Goal: Navigation & Orientation: Find specific page/section

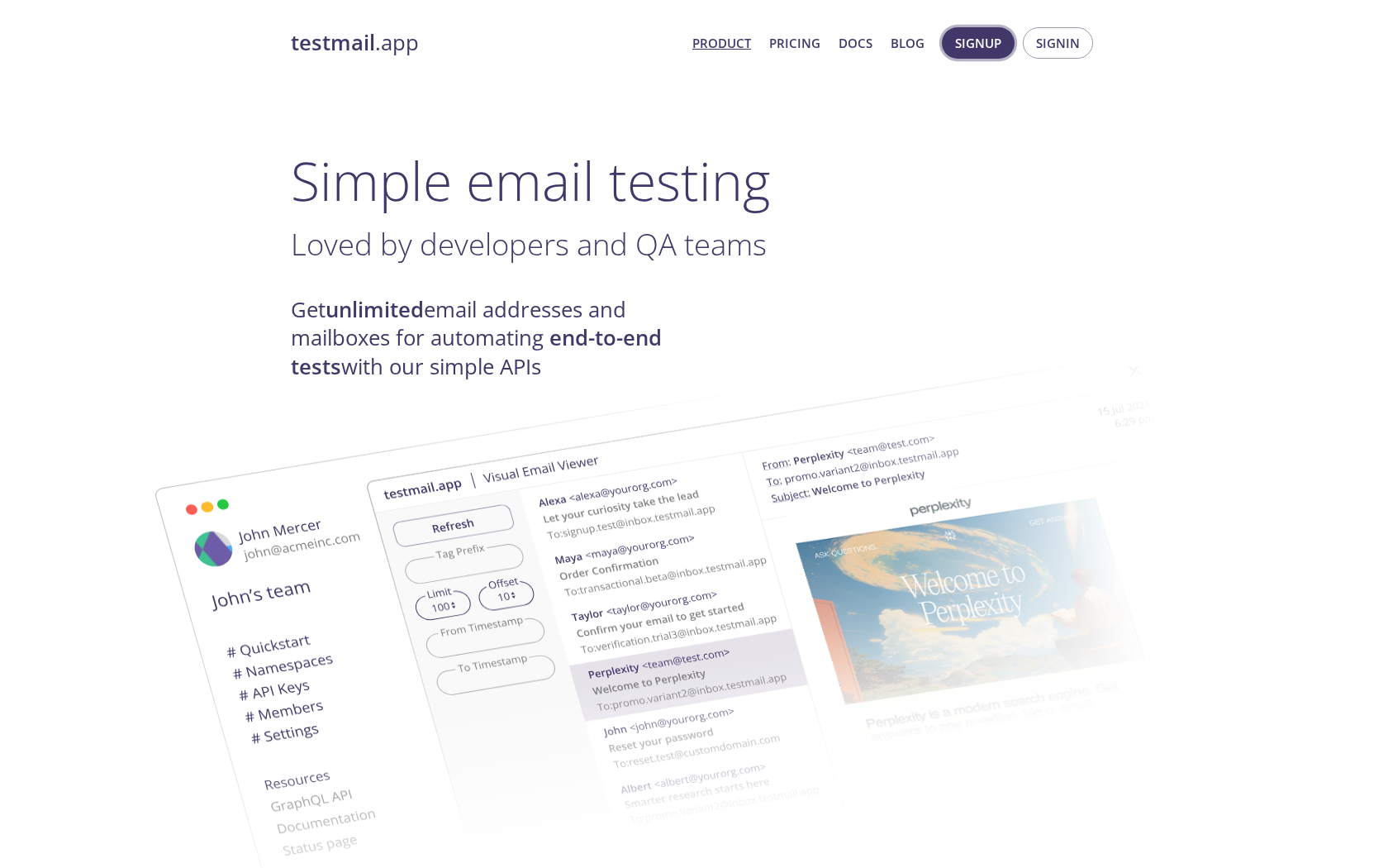
click at [1000, 51] on span "Signup" at bounding box center [977, 43] width 46 height 21
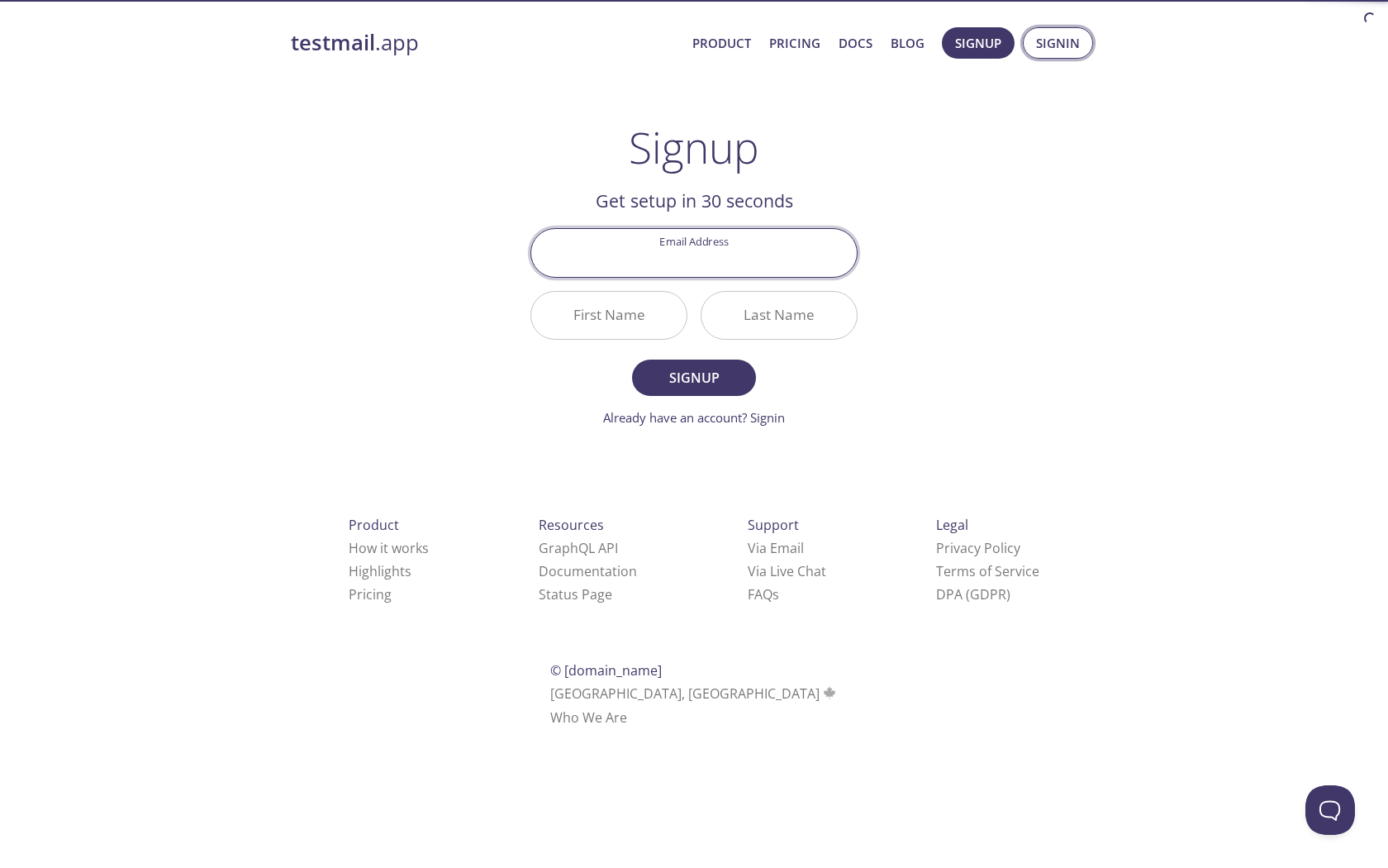
click at [1049, 42] on span "Signin" at bounding box center [1057, 43] width 44 height 21
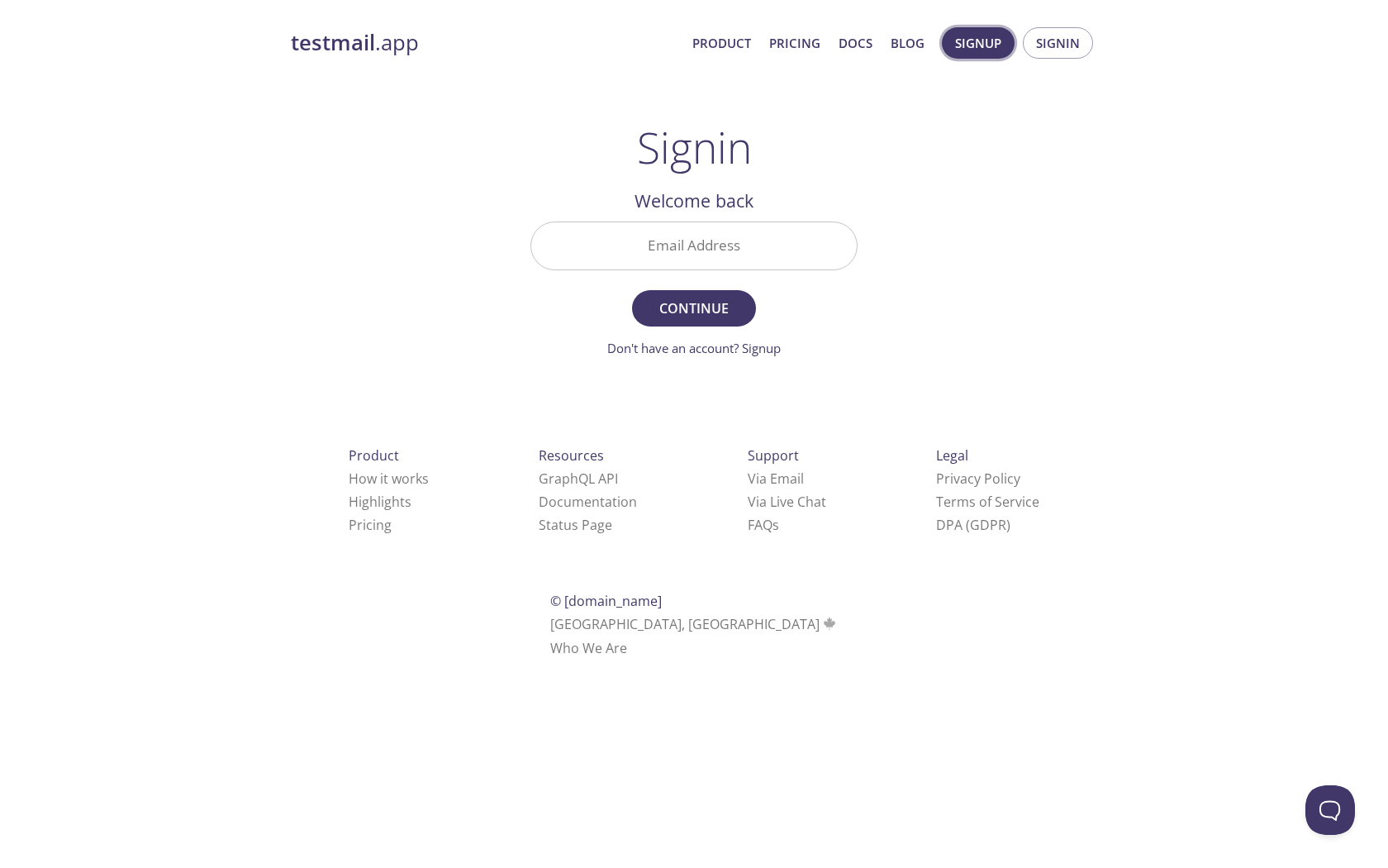
click at [976, 42] on span "Signup" at bounding box center [977, 43] width 46 height 21
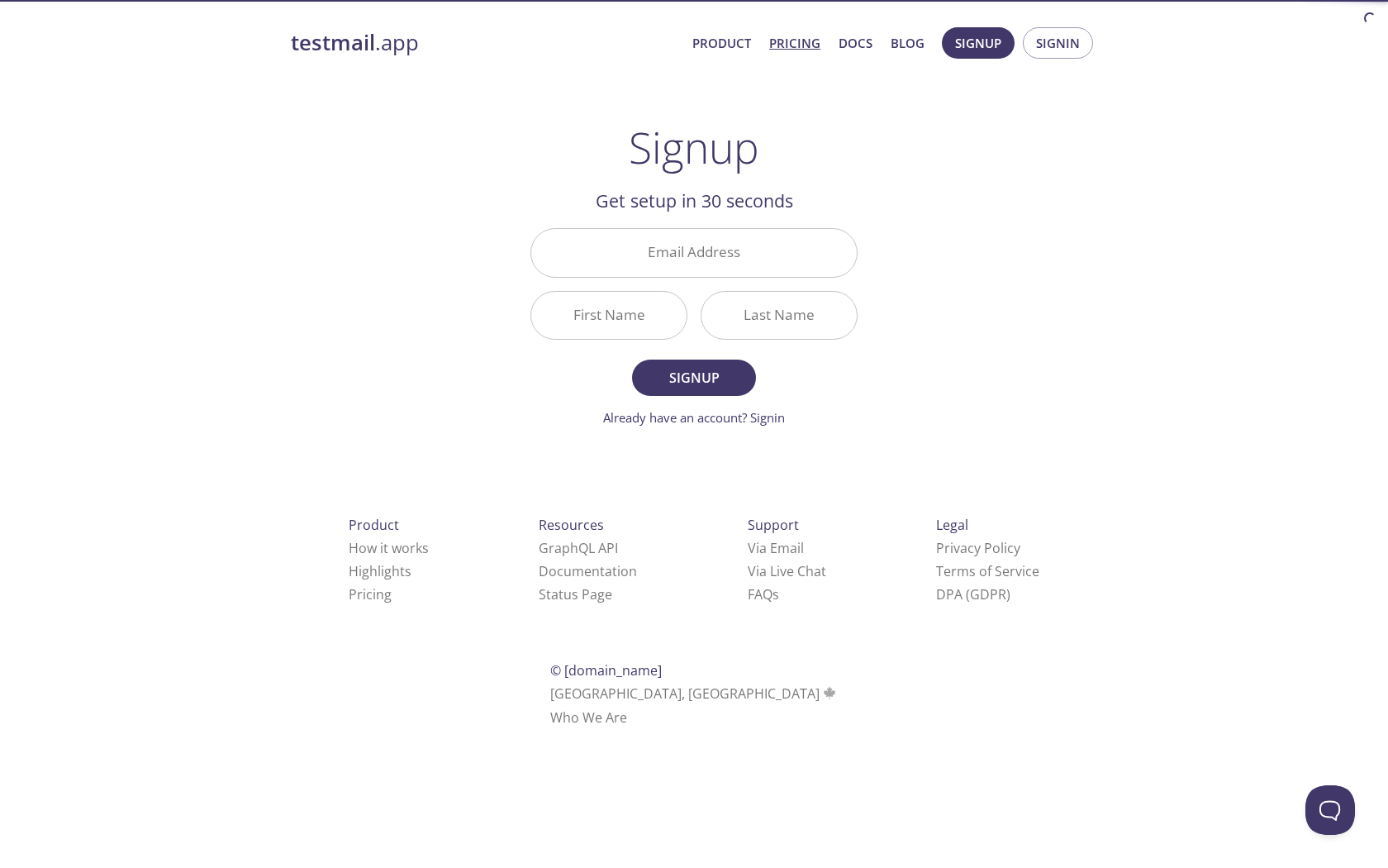
click at [802, 46] on link "Pricing" at bounding box center [795, 43] width 52 height 21
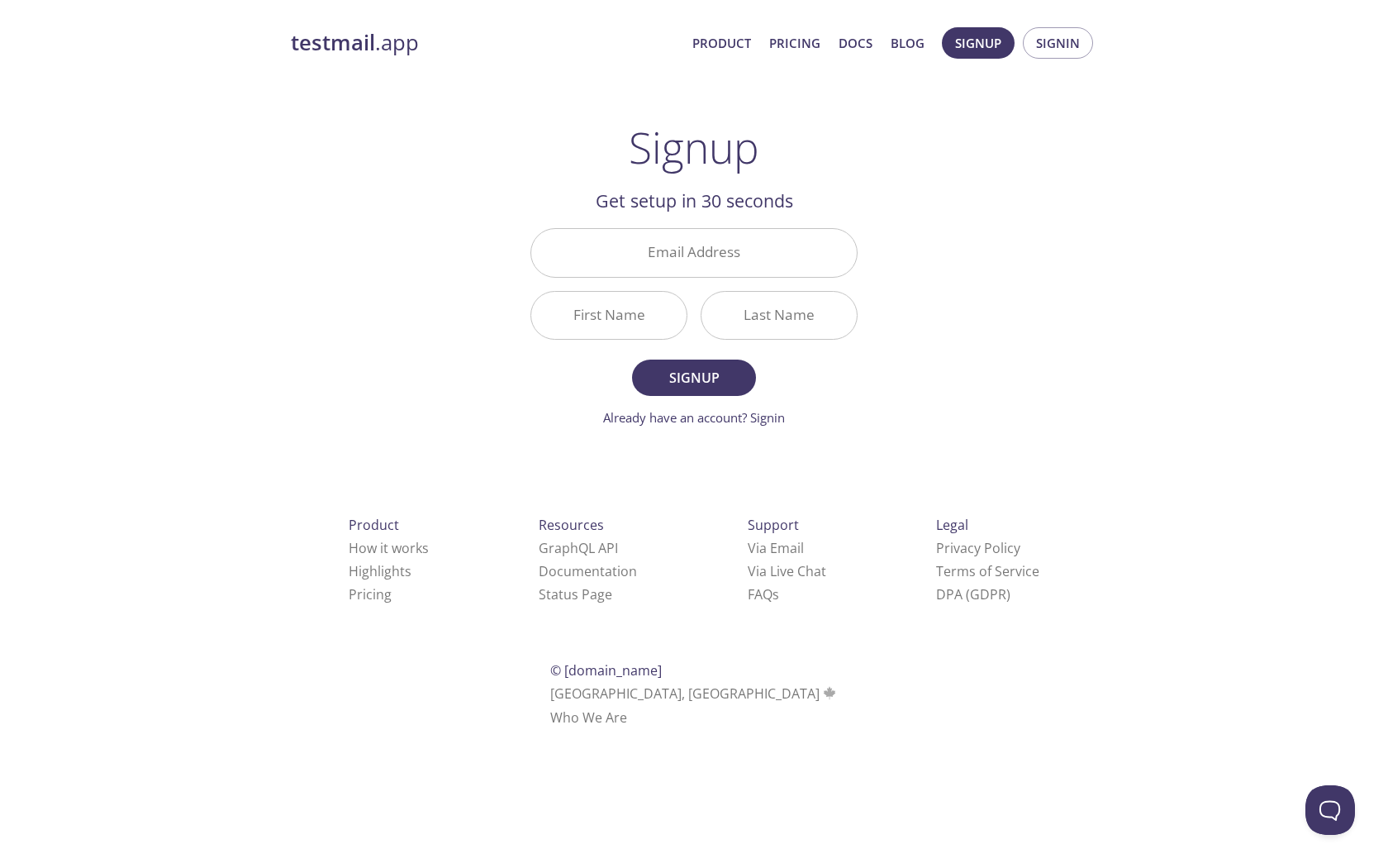
click at [758, 50] on span "Product Pricing Docs Blog" at bounding box center [809, 43] width 251 height 40
click at [734, 41] on link "Product" at bounding box center [722, 43] width 59 height 21
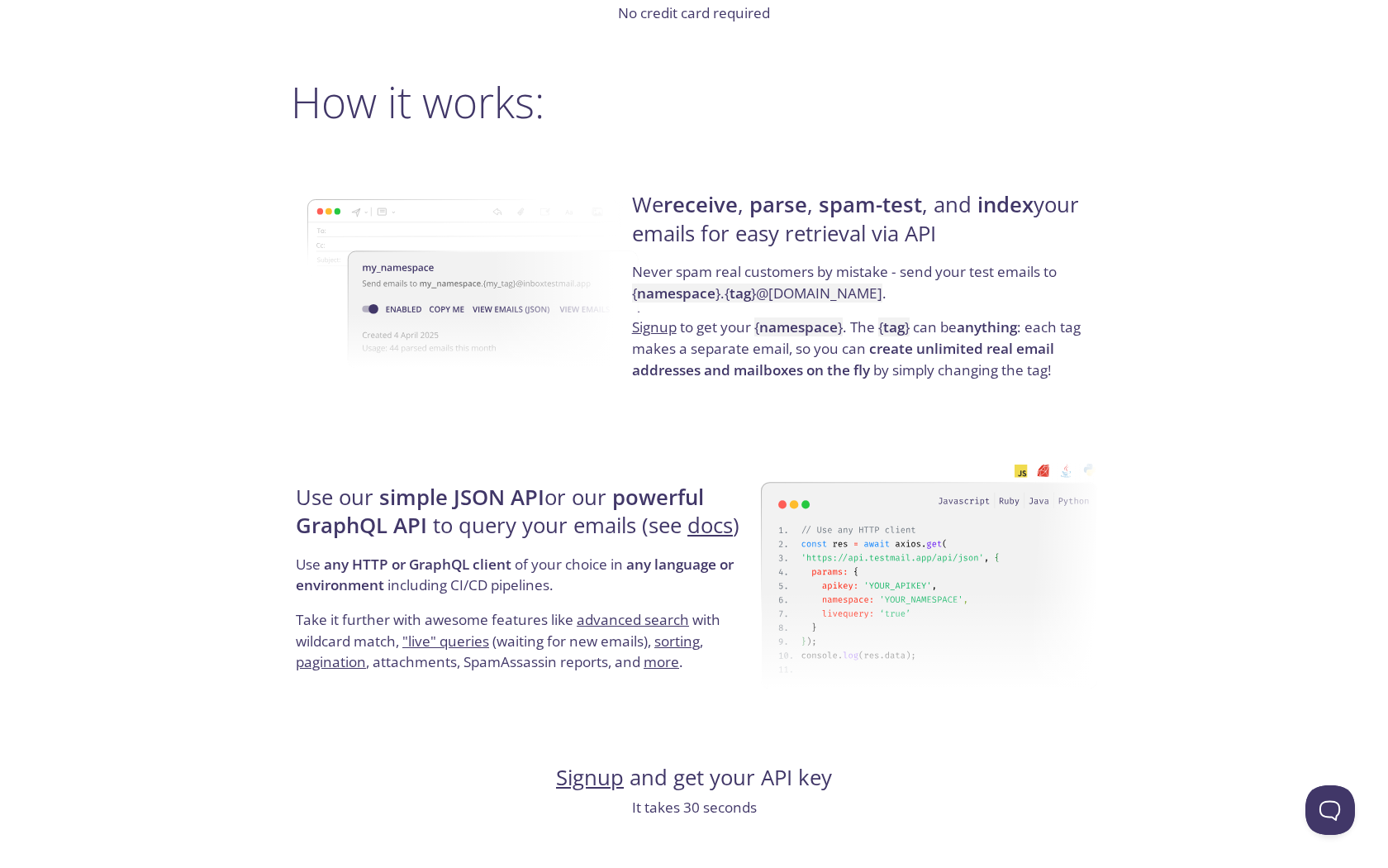
scroll to position [1488, 0]
